Goal: Browse casually: Explore the website without a specific task or goal

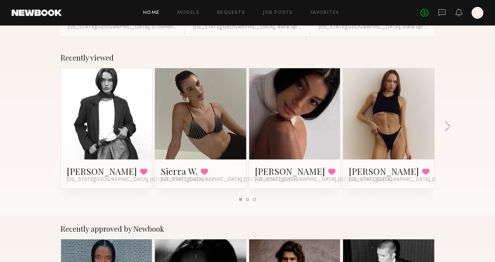
scroll to position [99, 0]
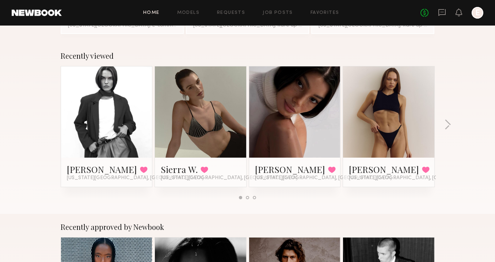
click at [114, 114] on link at bounding box center [106, 111] width 45 height 91
click at [449, 127] on button "button" at bounding box center [447, 125] width 7 height 12
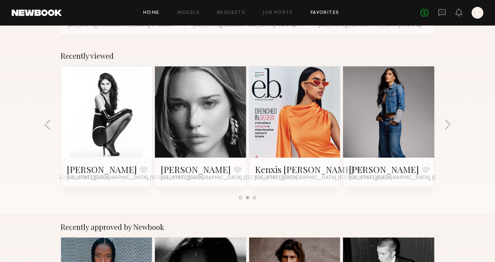
click at [323, 14] on link "Favorites" at bounding box center [325, 13] width 29 height 5
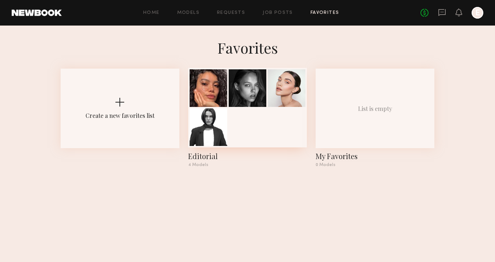
click at [237, 91] on div at bounding box center [248, 88] width 38 height 38
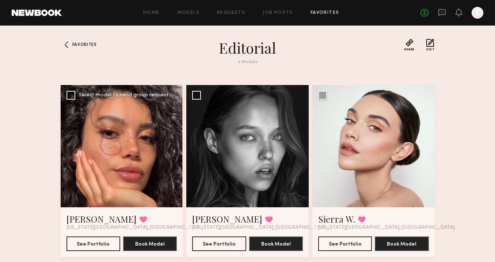
click at [138, 140] on div at bounding box center [122, 146] width 122 height 122
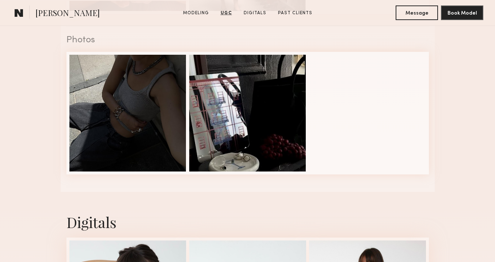
click at [75, 124] on div at bounding box center [127, 113] width 117 height 117
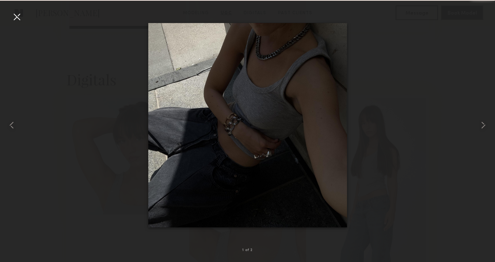
scroll to position [826, 0]
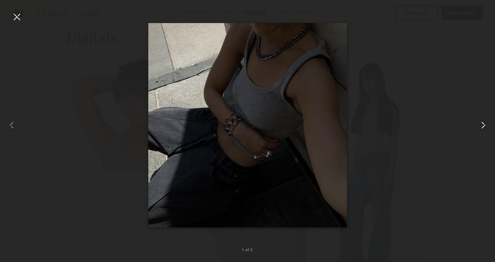
click at [483, 124] on common-icon at bounding box center [483, 125] width 12 height 12
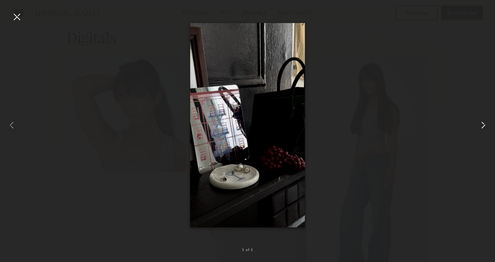
click at [483, 124] on common-icon at bounding box center [483, 125] width 12 height 12
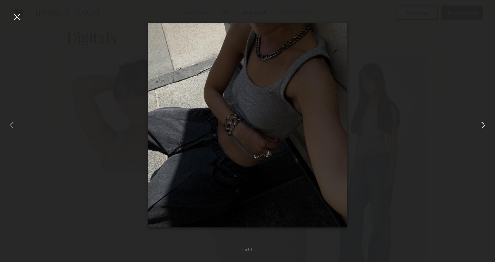
click at [483, 124] on common-icon at bounding box center [483, 125] width 12 height 12
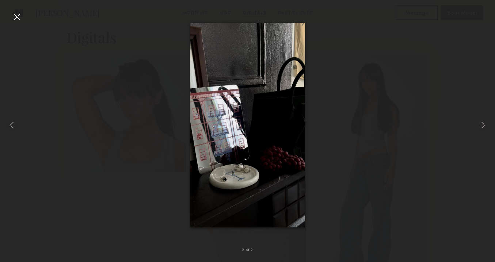
click at [18, 21] on div at bounding box center [17, 17] width 12 height 12
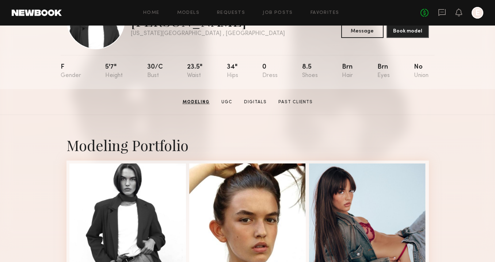
scroll to position [0, 0]
